Goal: Information Seeking & Learning: Learn about a topic

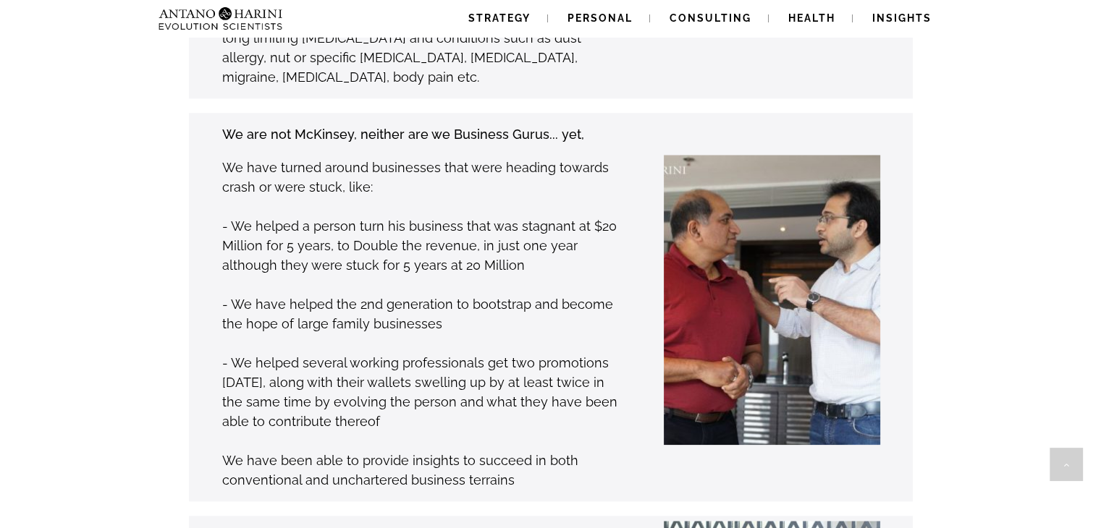
scroll to position [1650, 0]
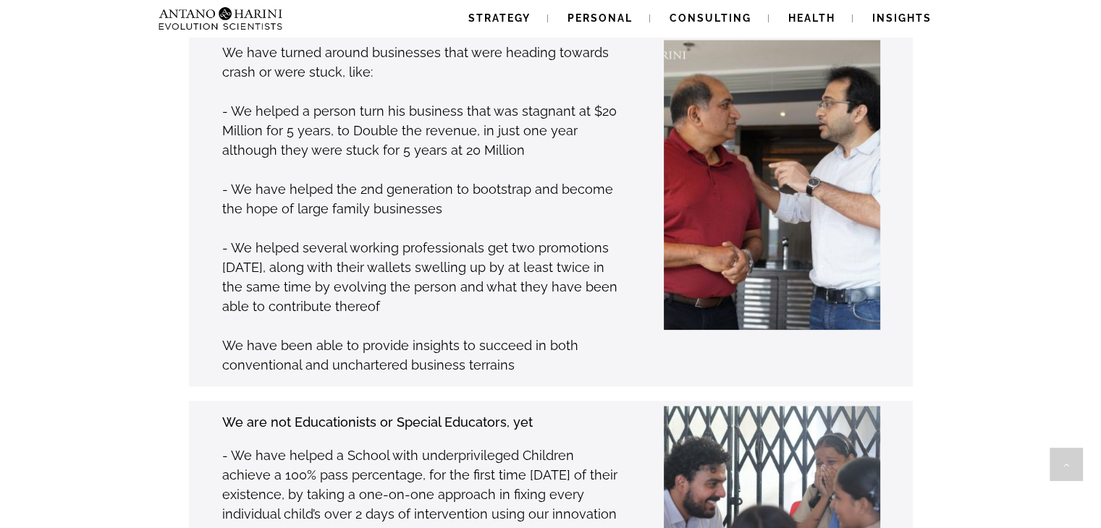
click at [201, 94] on div "We are not McKinsey, neither are we Business Gurus... yet, We have turned aroun…" at bounding box center [398, 192] width 442 height 367
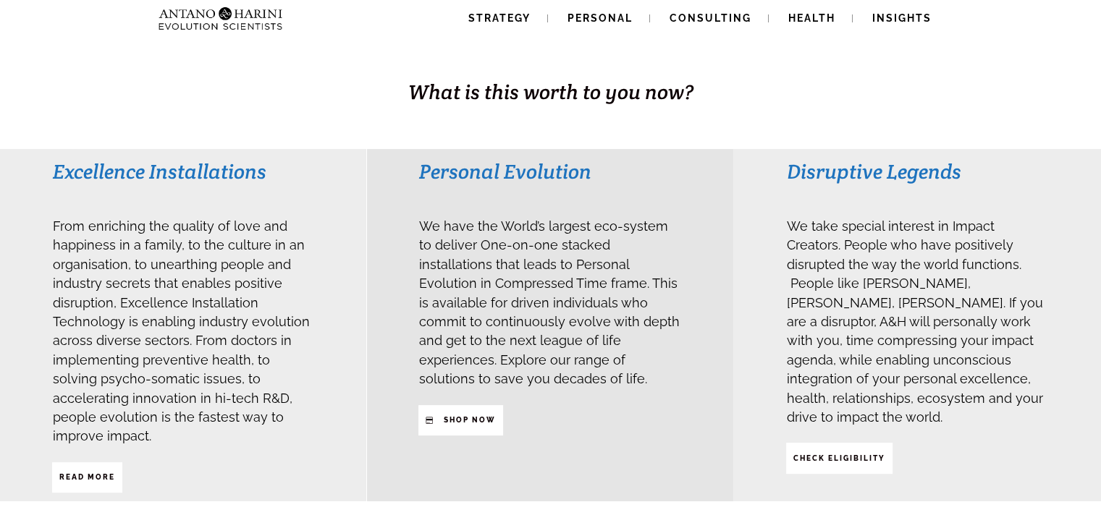
scroll to position [289, 0]
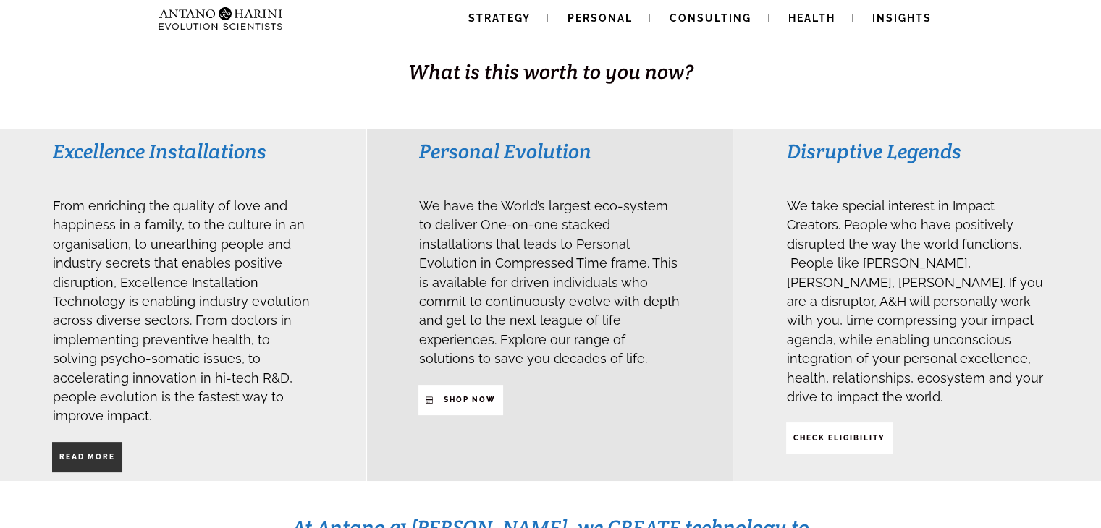
click at [90, 445] on span "Read More" at bounding box center [87, 457] width 56 height 25
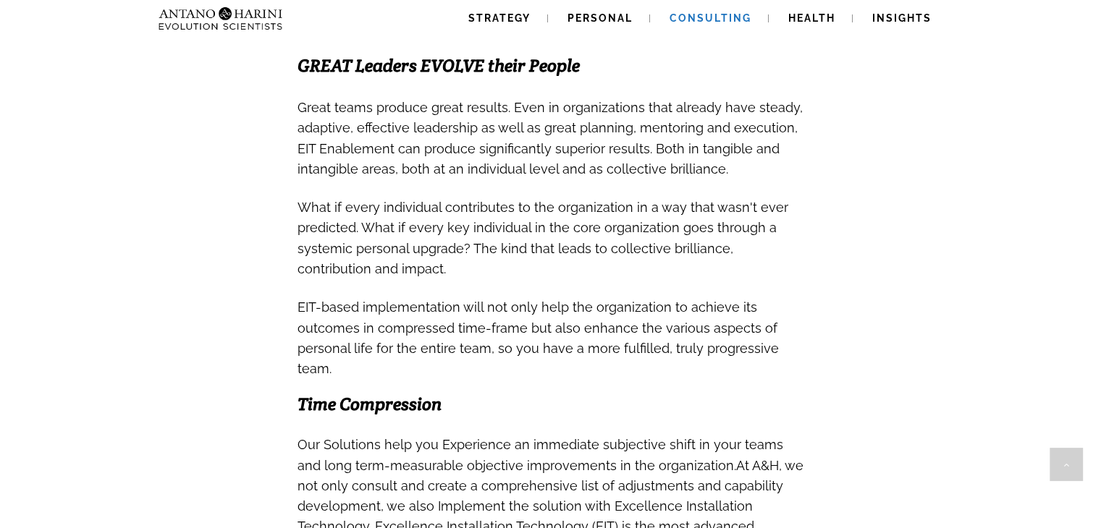
scroll to position [1042, 0]
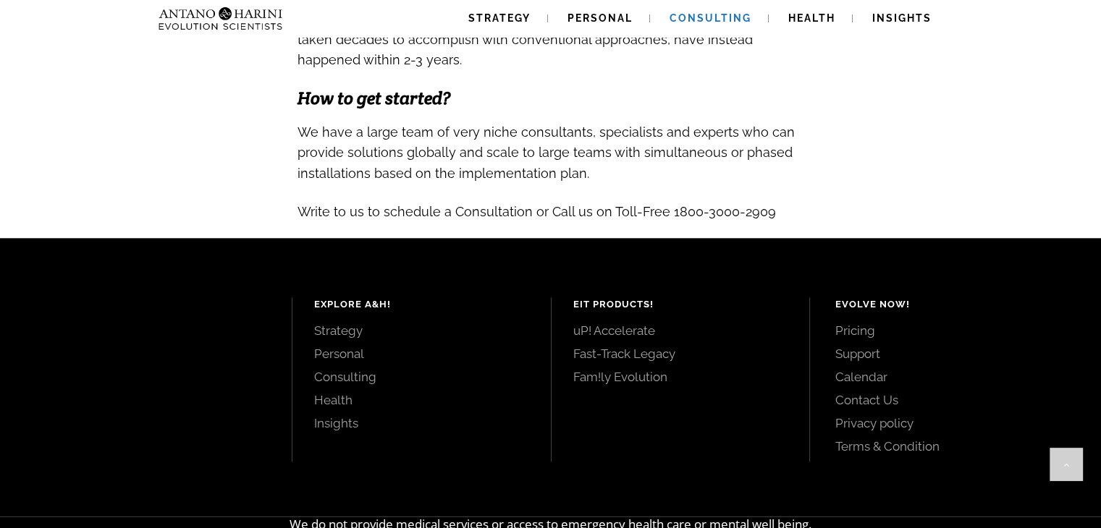
scroll to position [1505, 0]
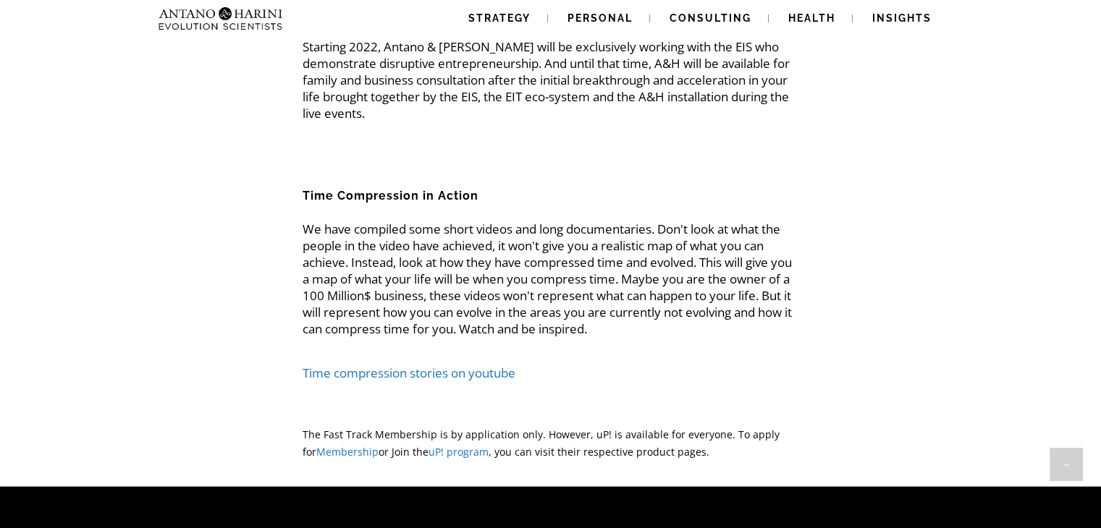
scroll to position [3271, 0]
